Goal: Task Accomplishment & Management: Complete application form

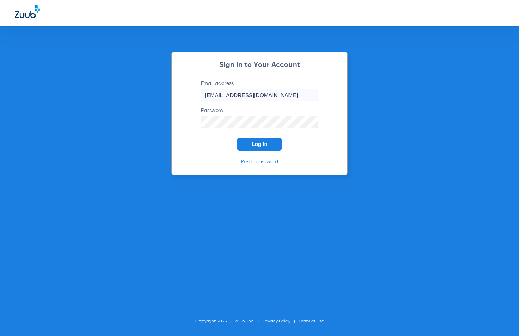
click at [255, 143] on span "Log In" at bounding box center [259, 144] width 15 height 6
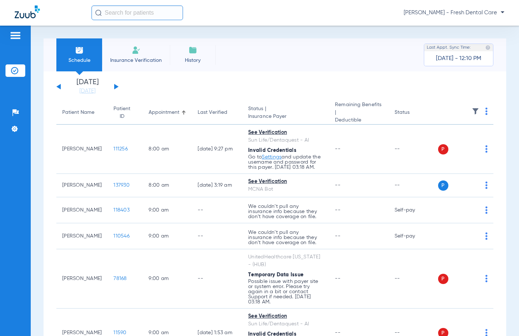
click at [153, 13] on input "text" at bounding box center [138, 12] width 92 height 15
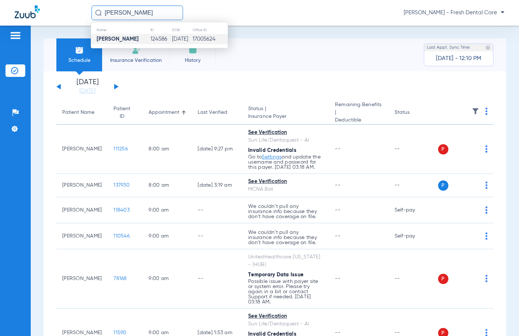
type input "[PERSON_NAME]"
click at [172, 43] on td "[DATE]" at bounding box center [182, 39] width 20 height 10
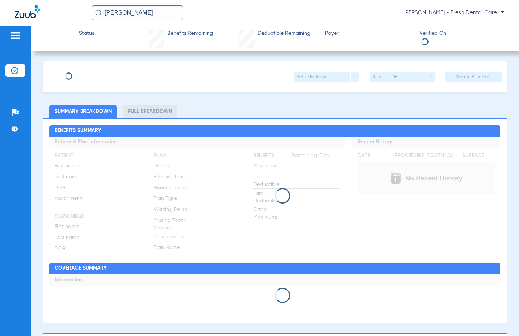
type input "[PERSON_NAME]"
type input "[DATE]"
type input "847732331"
type input "0251886694"
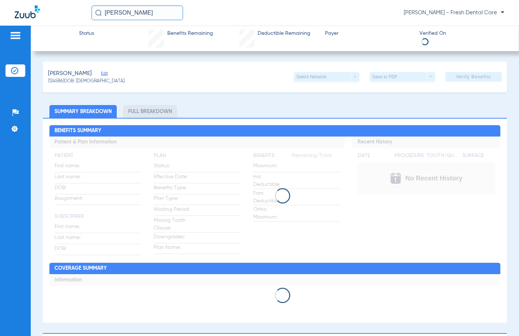
click at [101, 73] on span "Edit" at bounding box center [104, 74] width 7 height 7
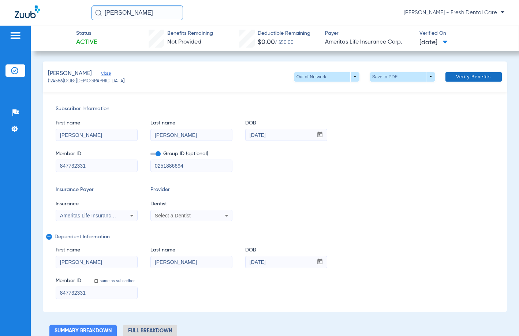
click at [450, 79] on span at bounding box center [473, 77] width 56 height 18
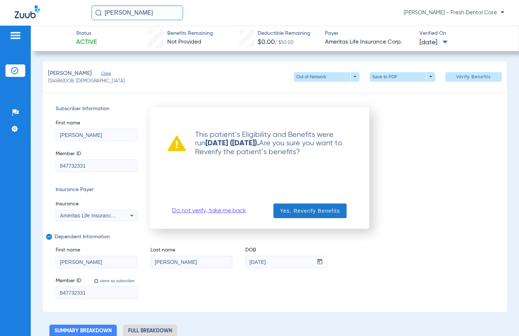
click at [317, 213] on span "Yes, Reverify Benefits" at bounding box center [310, 210] width 60 height 7
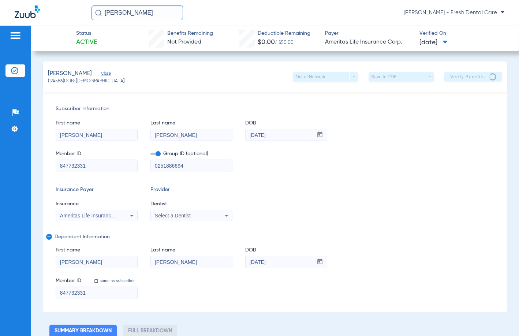
drag, startPoint x: 149, startPoint y: 12, endPoint x: 51, endPoint y: 12, distance: 97.4
click at [51, 12] on div "[PERSON_NAME] [PERSON_NAME] - Fresh Dental Care" at bounding box center [259, 13] width 519 height 26
click at [127, 10] on input "GLORIACERON" at bounding box center [138, 12] width 92 height 15
click at [127, 12] on input "GLORIACERON" at bounding box center [138, 12] width 92 height 15
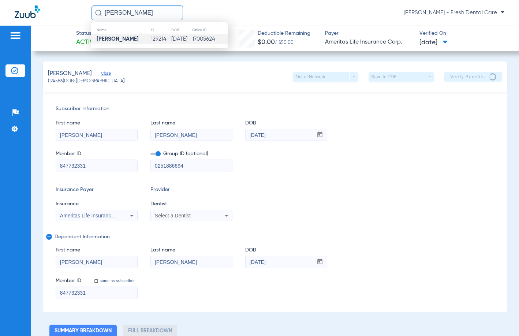
type input "[PERSON_NAME]"
click at [178, 43] on td "[DATE]" at bounding box center [181, 39] width 21 height 10
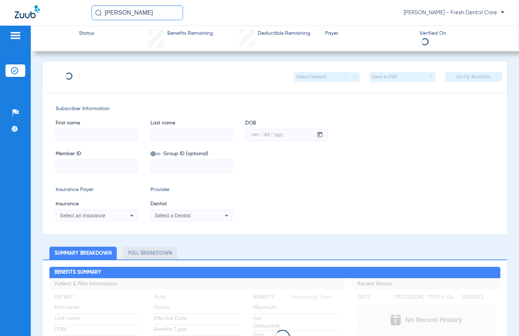
type input "[PERSON_NAME]"
type input "[DATE]"
type input "847890878"
type input "0252156733"
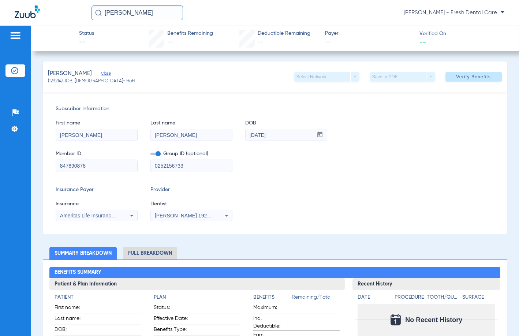
click at [195, 214] on span "[PERSON_NAME] 1922669514" at bounding box center [191, 216] width 72 height 6
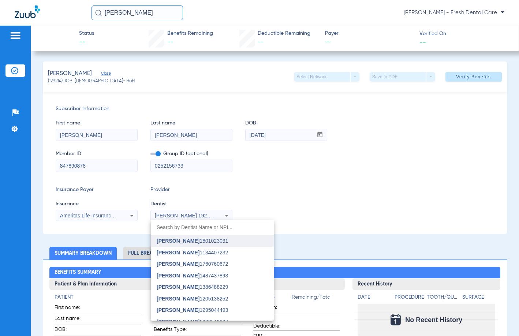
click at [198, 245] on mat-option "[PERSON_NAME] 1801023031" at bounding box center [212, 241] width 123 height 12
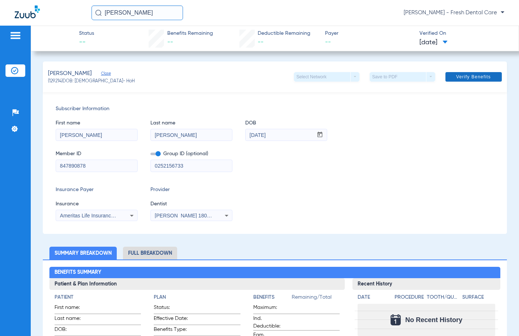
click at [462, 75] on span "Verify Benefits" at bounding box center [473, 77] width 35 height 6
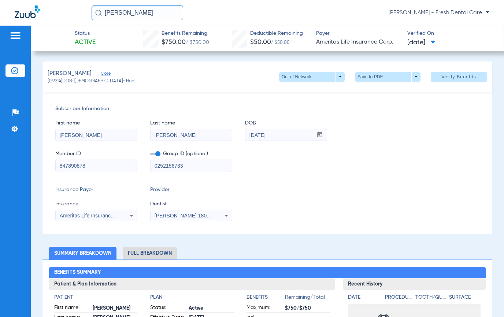
click at [353, 141] on div "First name [PERSON_NAME] Last name [PERSON_NAME] DOB mm / dd / yyyy [DATE]" at bounding box center [267, 127] width 424 height 28
click at [355, 181] on div "Subscriber Information First name [PERSON_NAME] Last name [PERSON_NAME] DOB mm …" at bounding box center [266, 163] width 449 height 142
